Goal: Navigation & Orientation: Find specific page/section

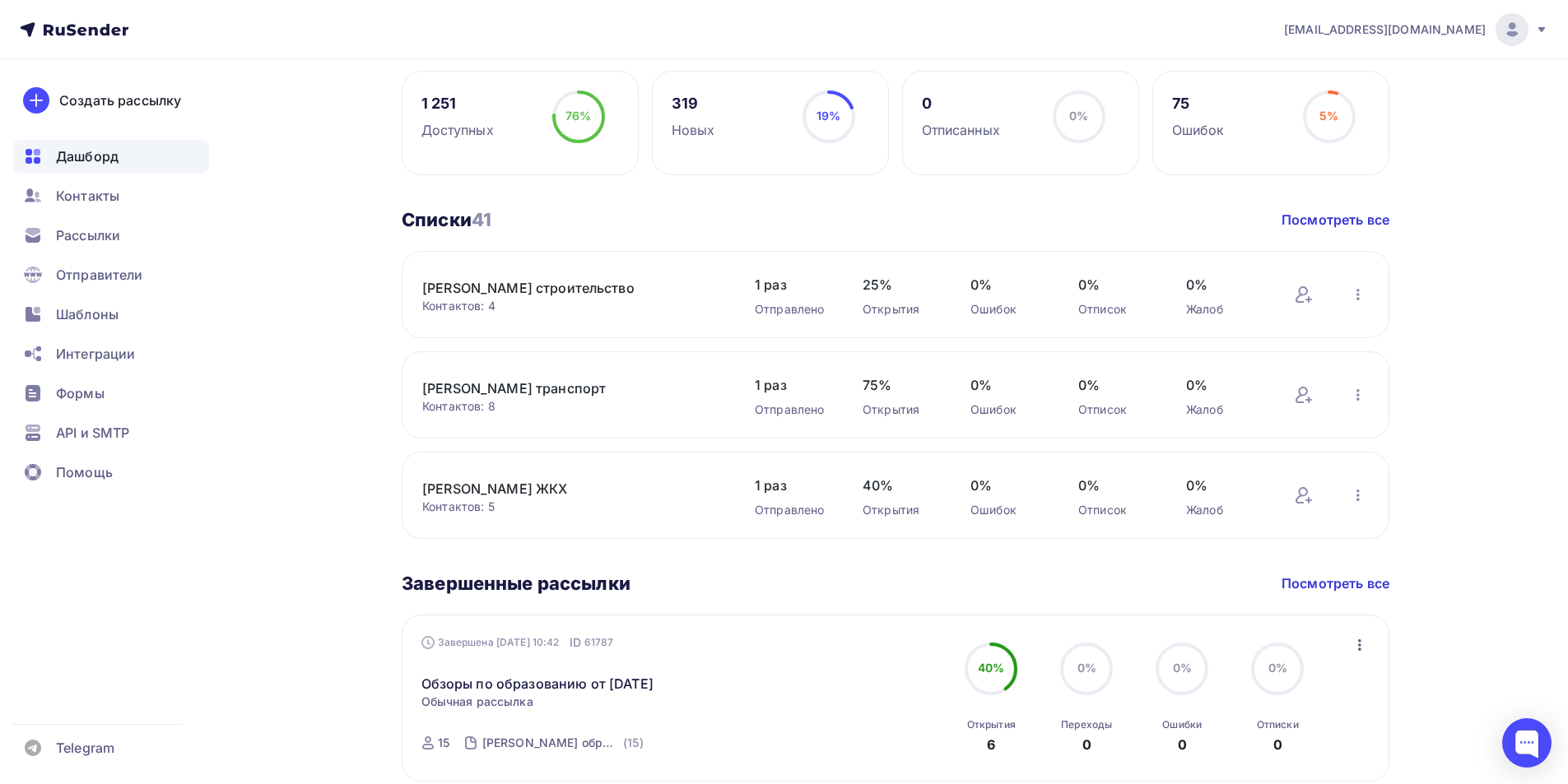
scroll to position [494, 0]
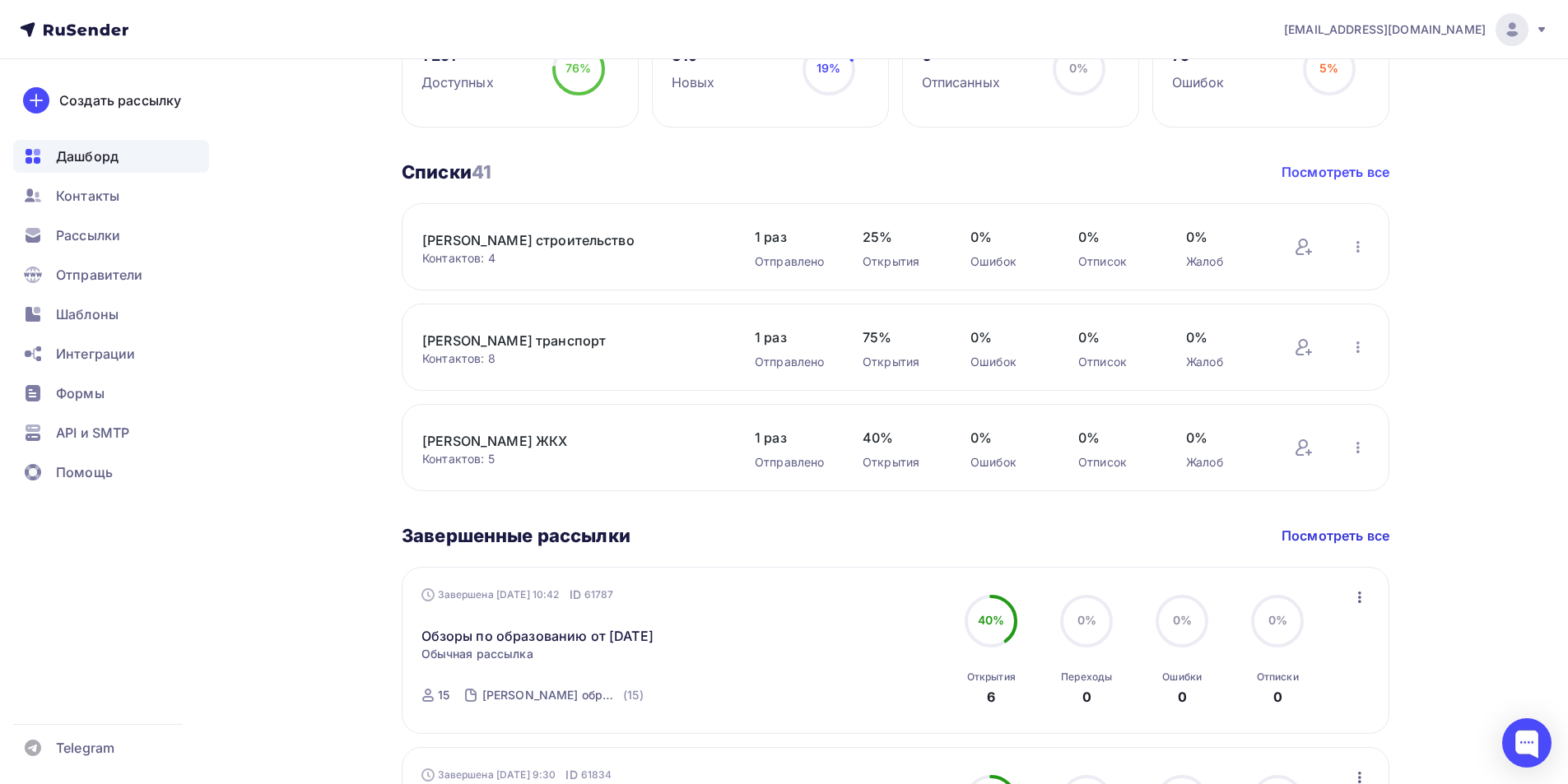
click at [1324, 173] on link "Посмотреть все" at bounding box center [1335, 172] width 107 height 20
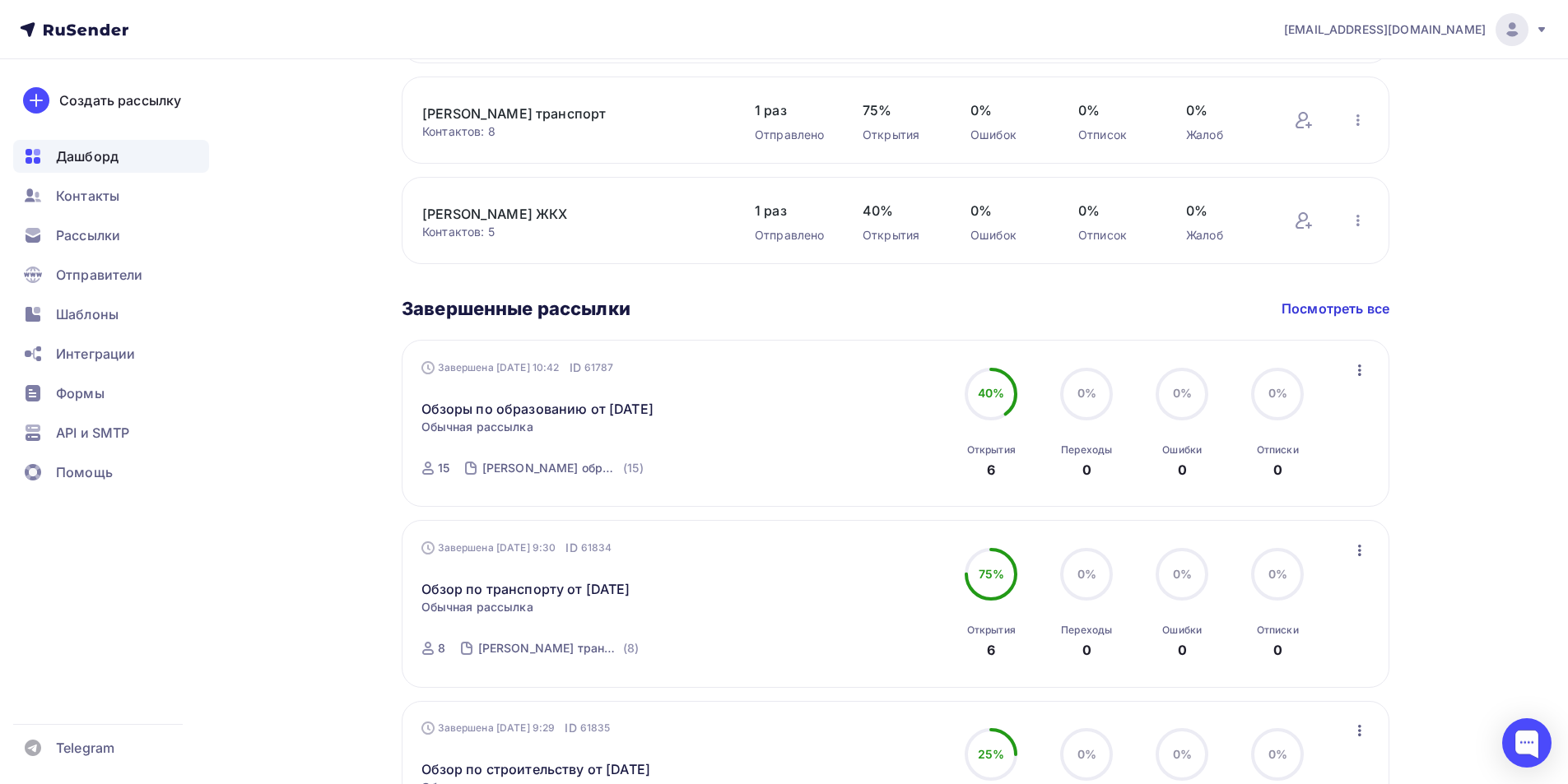
scroll to position [329, 0]
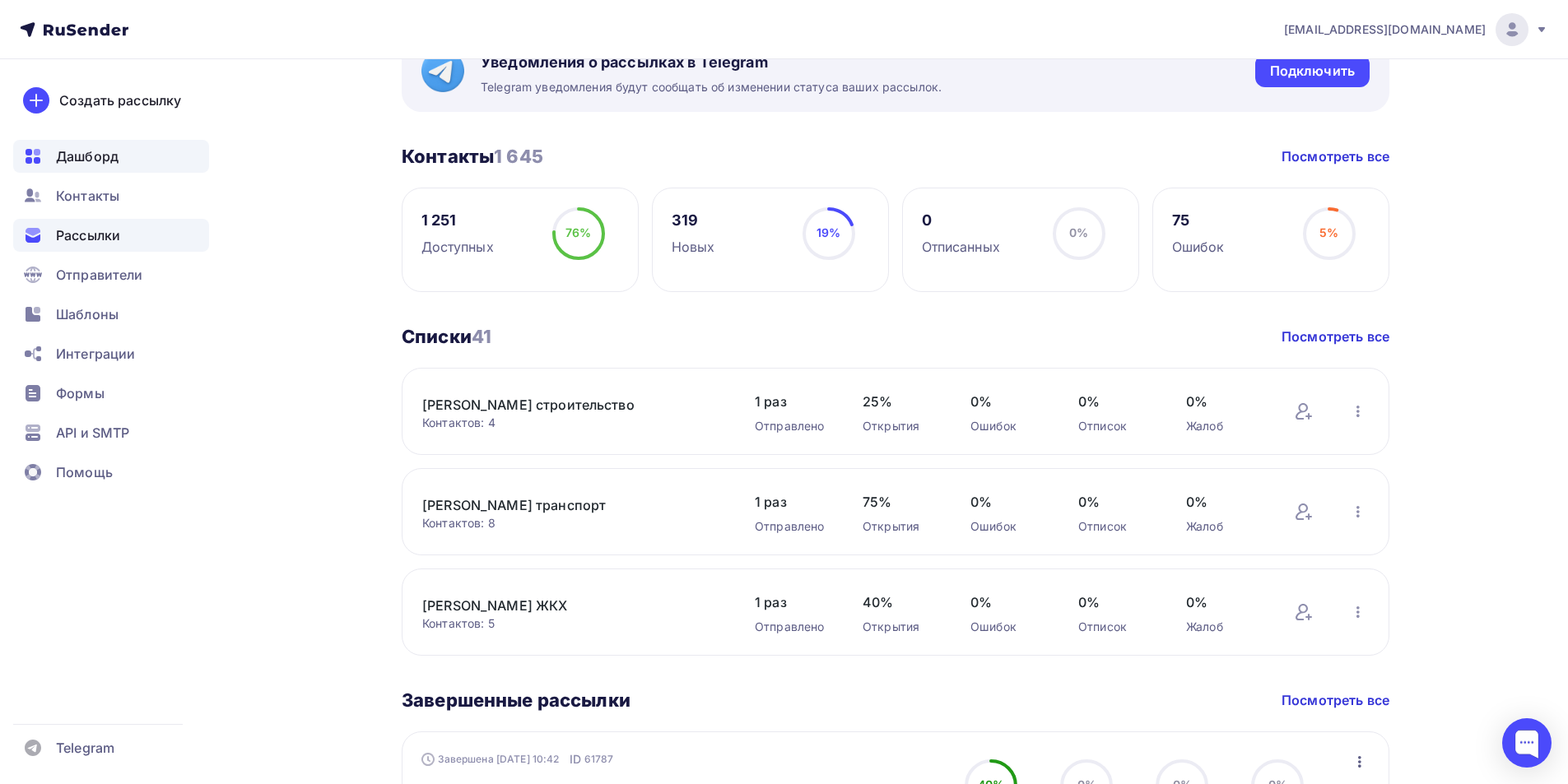
click at [89, 230] on span "Рассылки" at bounding box center [88, 235] width 65 height 20
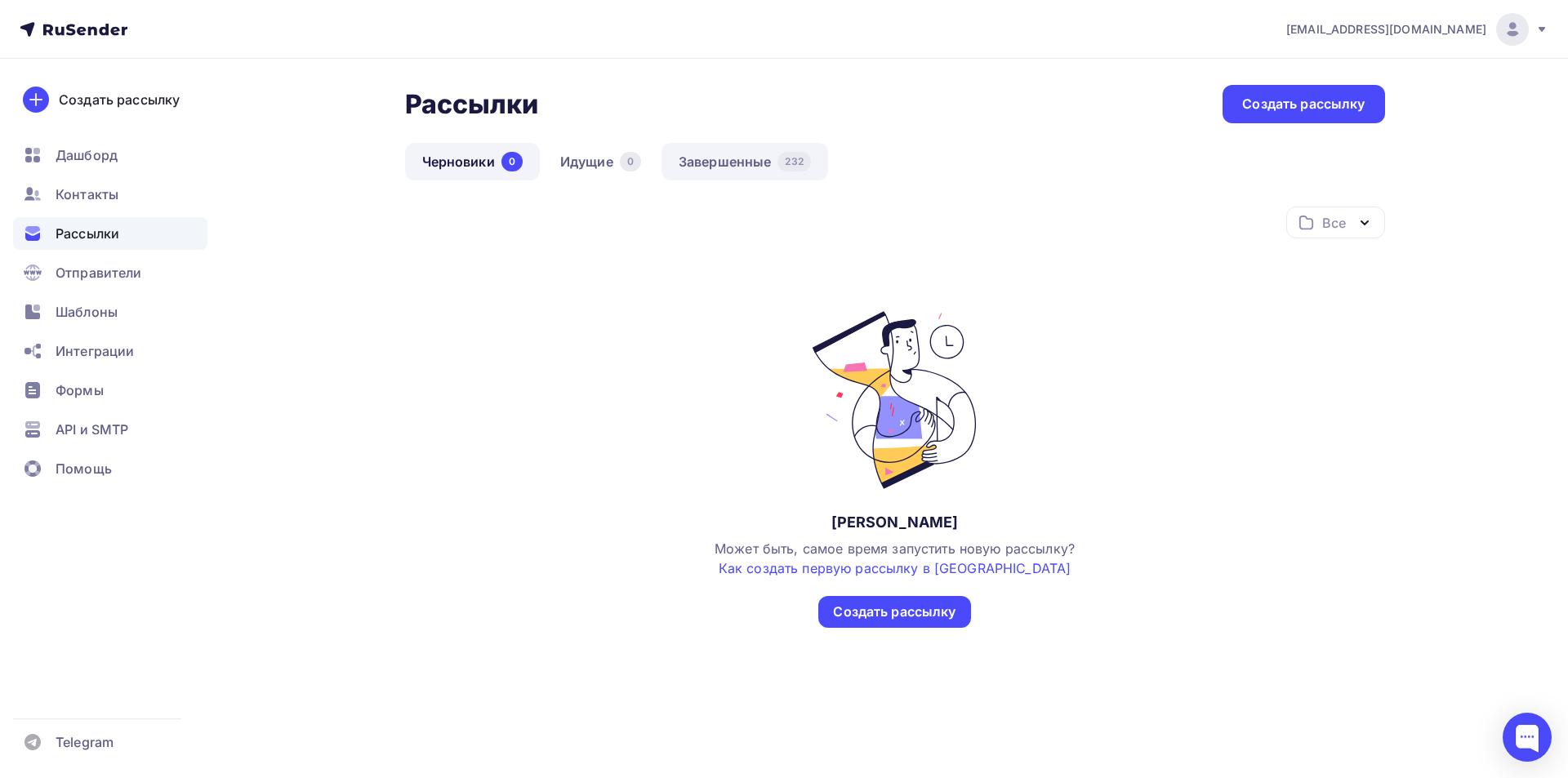
click at [719, 163] on link "Завершенные 232" at bounding box center [745, 162] width 167 height 38
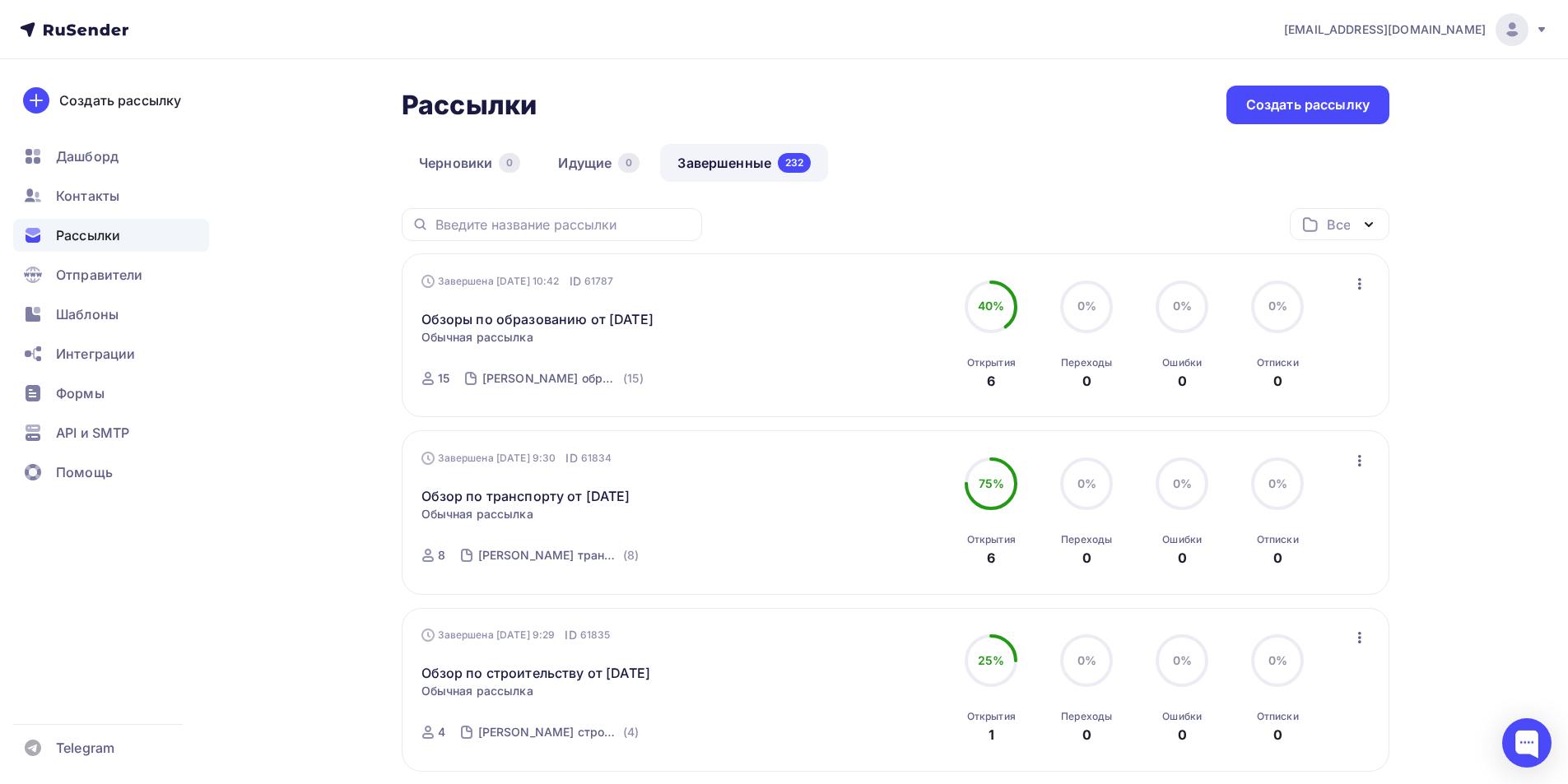
click at [1372, 224] on icon "button" at bounding box center [1368, 224] width 20 height 20
drag, startPoint x: 1442, startPoint y: 284, endPoint x: 1461, endPoint y: 309, distance: 31.4
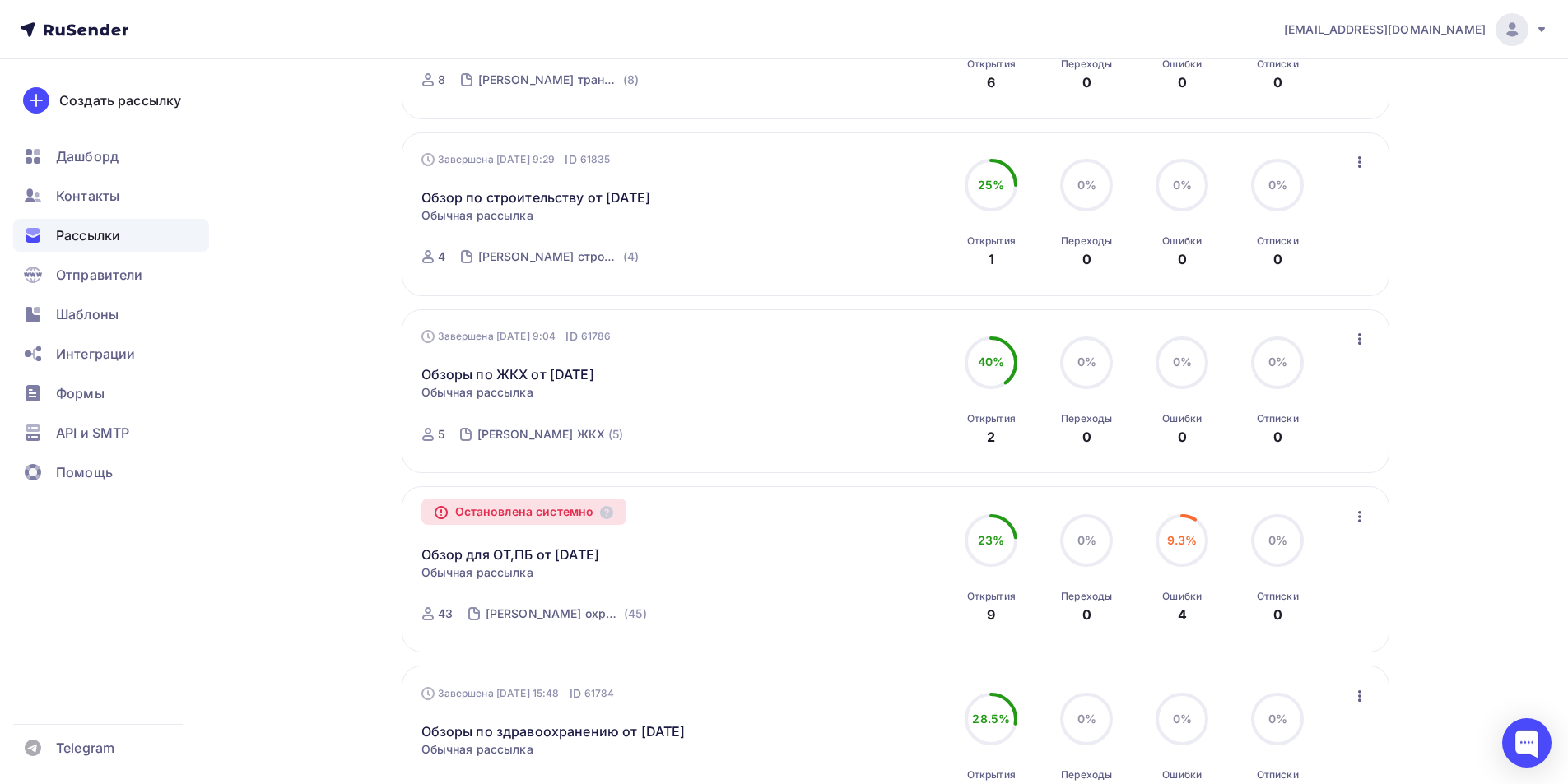
scroll to position [178, 0]
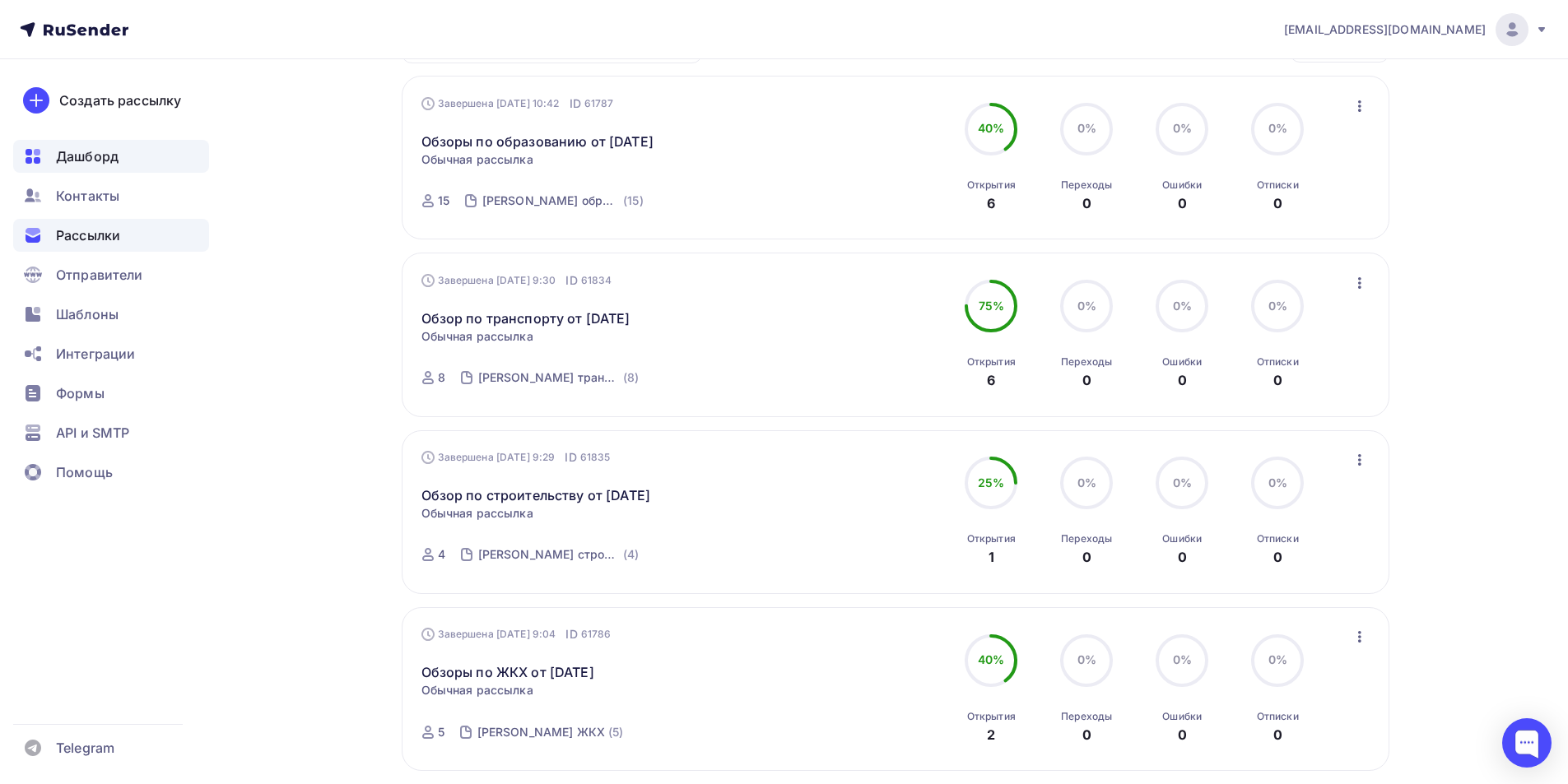
click at [59, 157] on span "Дашборд" at bounding box center [87, 156] width 63 height 20
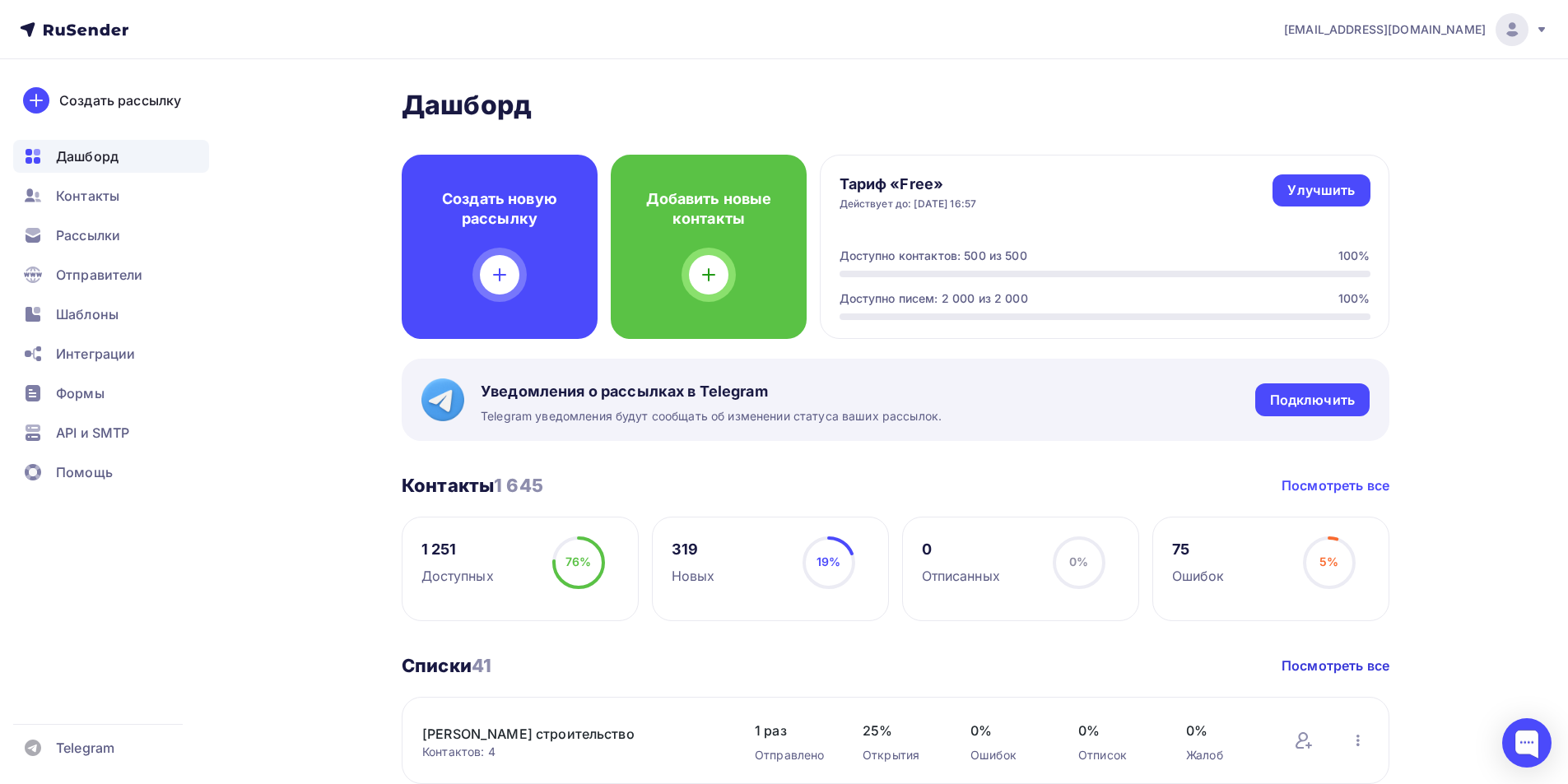
click at [1362, 491] on link "Посмотреть все" at bounding box center [1335, 486] width 107 height 20
